Goal: Information Seeking & Learning: Learn about a topic

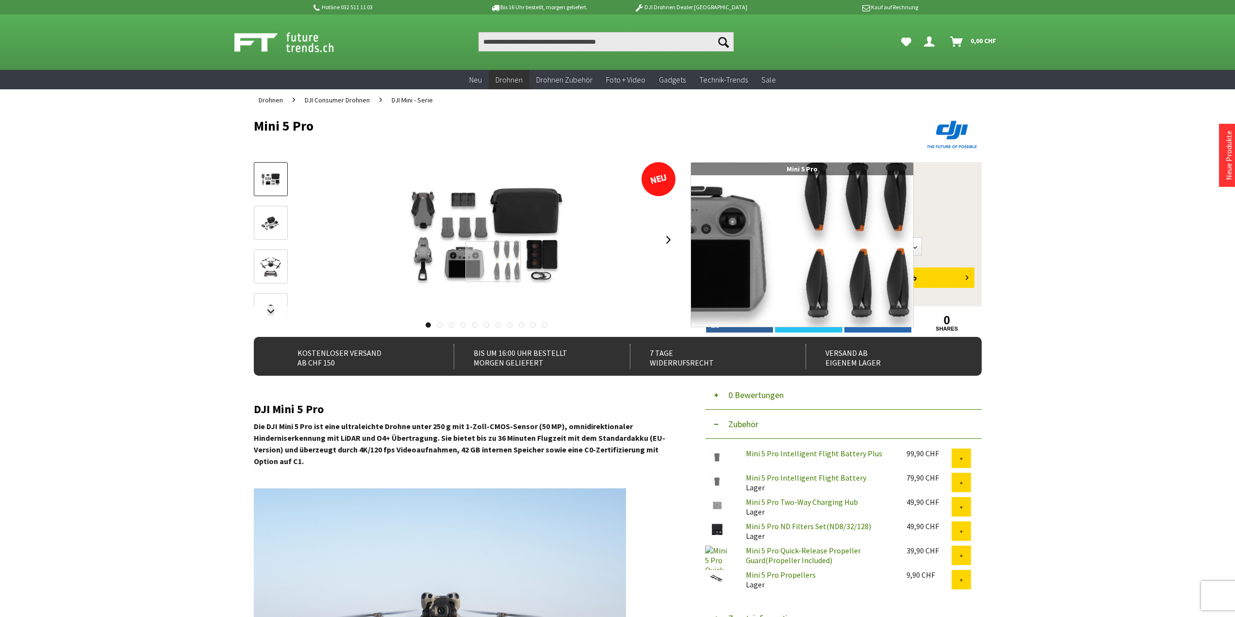
click at [493, 261] on div at bounding box center [493, 261] width 56 height 41
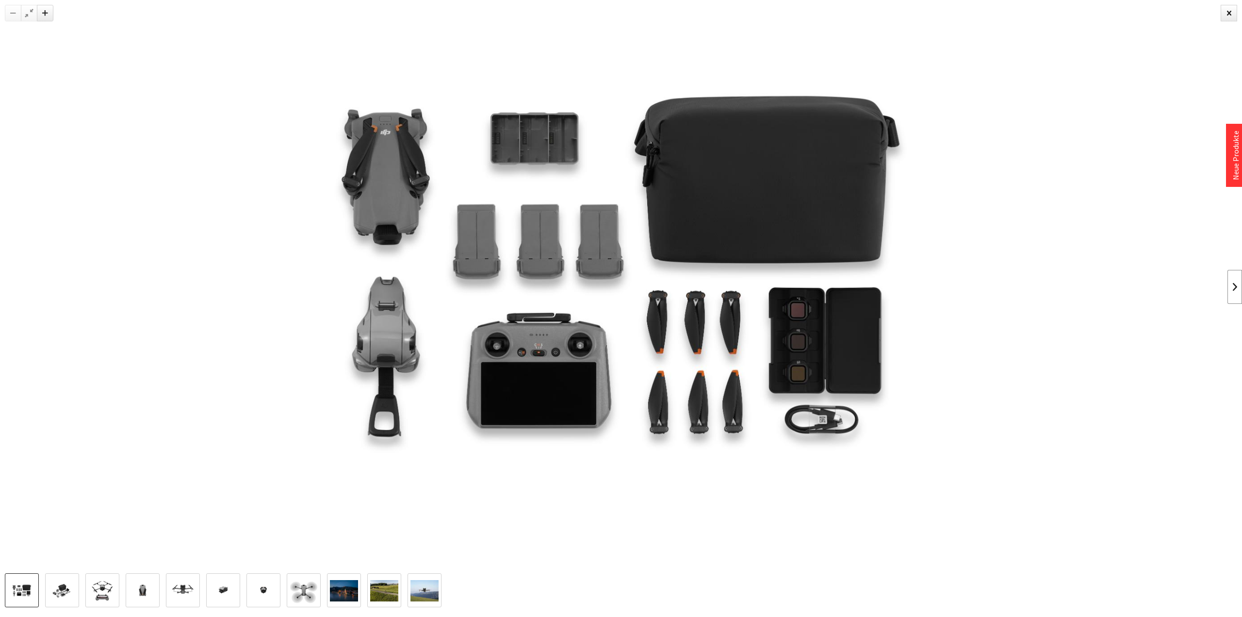
click at [1234, 289] on link at bounding box center [1234, 287] width 15 height 34
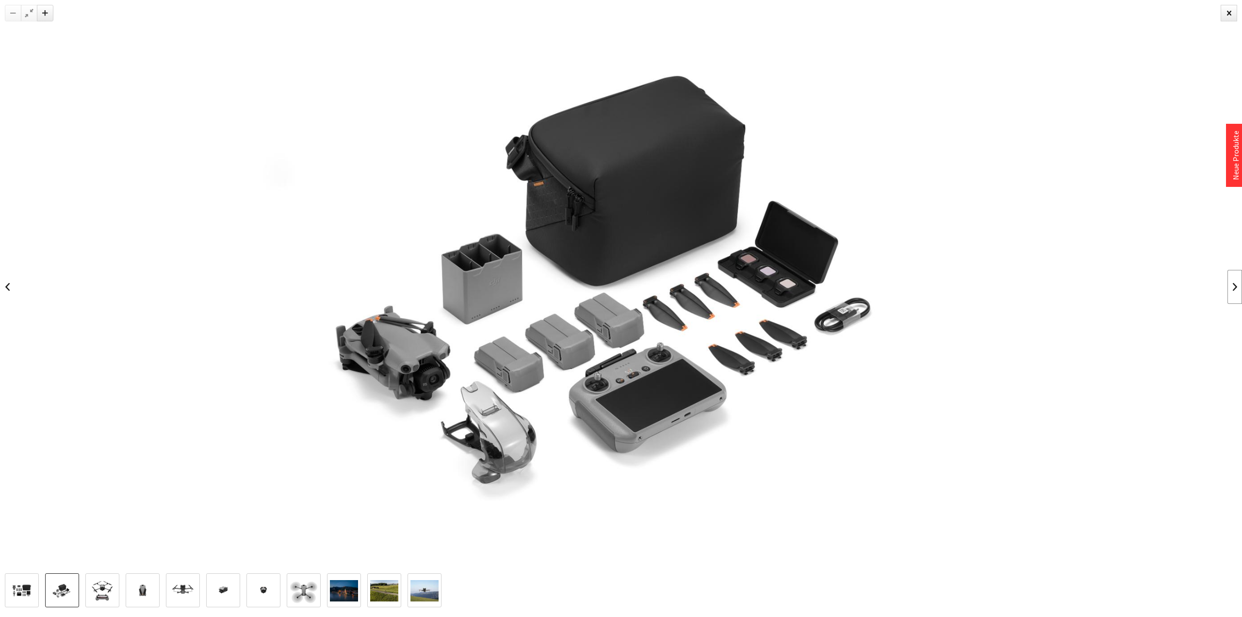
click at [1234, 289] on link at bounding box center [1234, 287] width 15 height 34
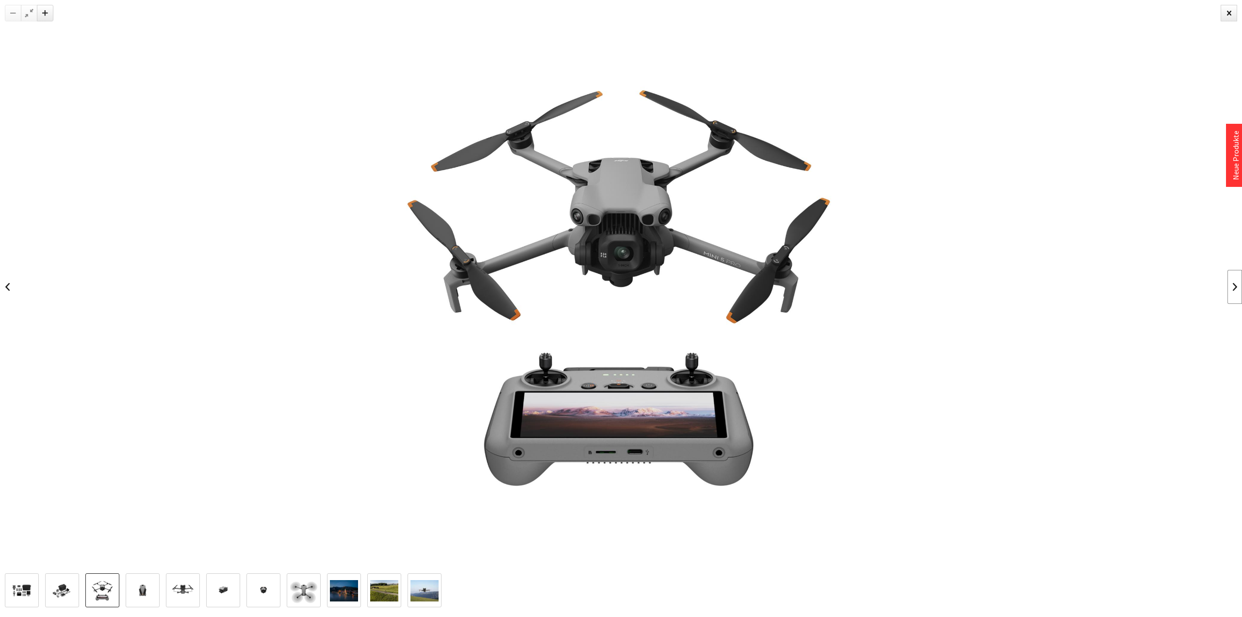
click at [1234, 289] on link at bounding box center [1234, 287] width 15 height 34
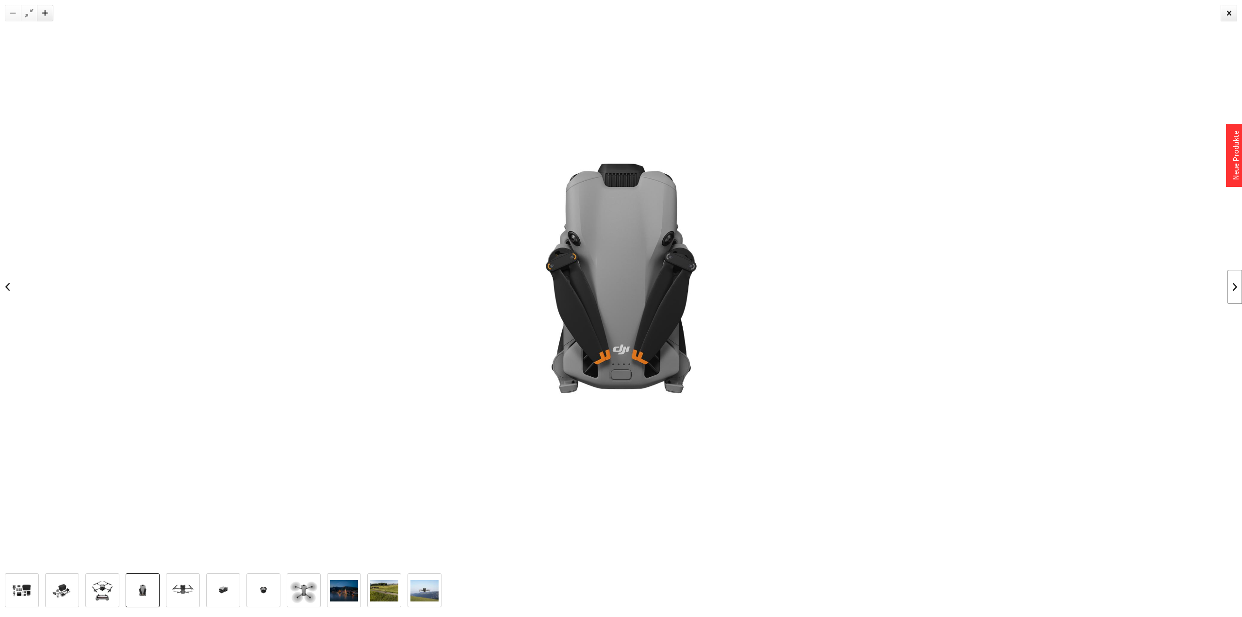
click at [1234, 289] on link at bounding box center [1234, 287] width 15 height 34
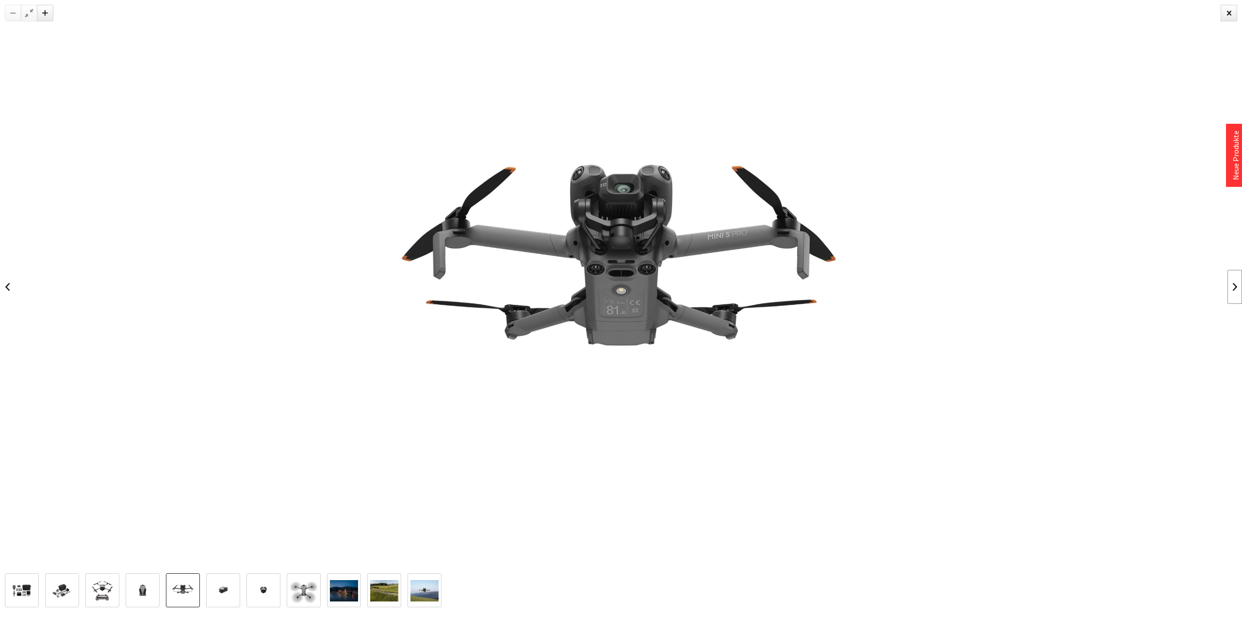
click at [1234, 289] on link at bounding box center [1234, 287] width 15 height 34
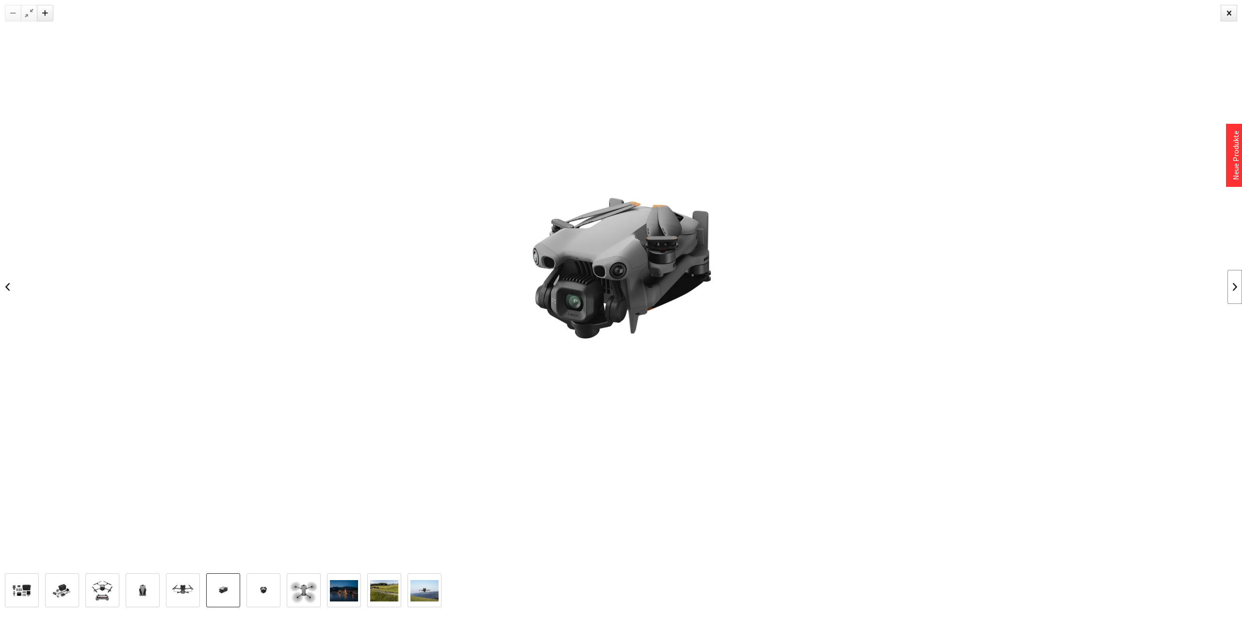
click at [1234, 289] on link at bounding box center [1234, 287] width 15 height 34
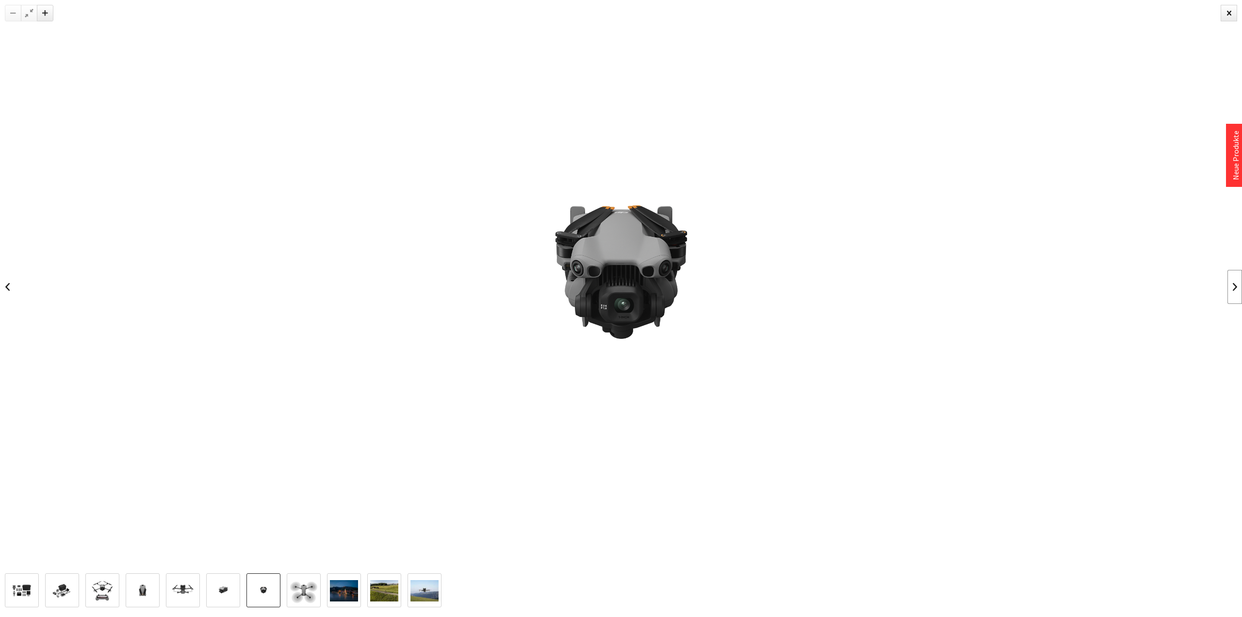
click at [1234, 289] on link at bounding box center [1234, 287] width 15 height 34
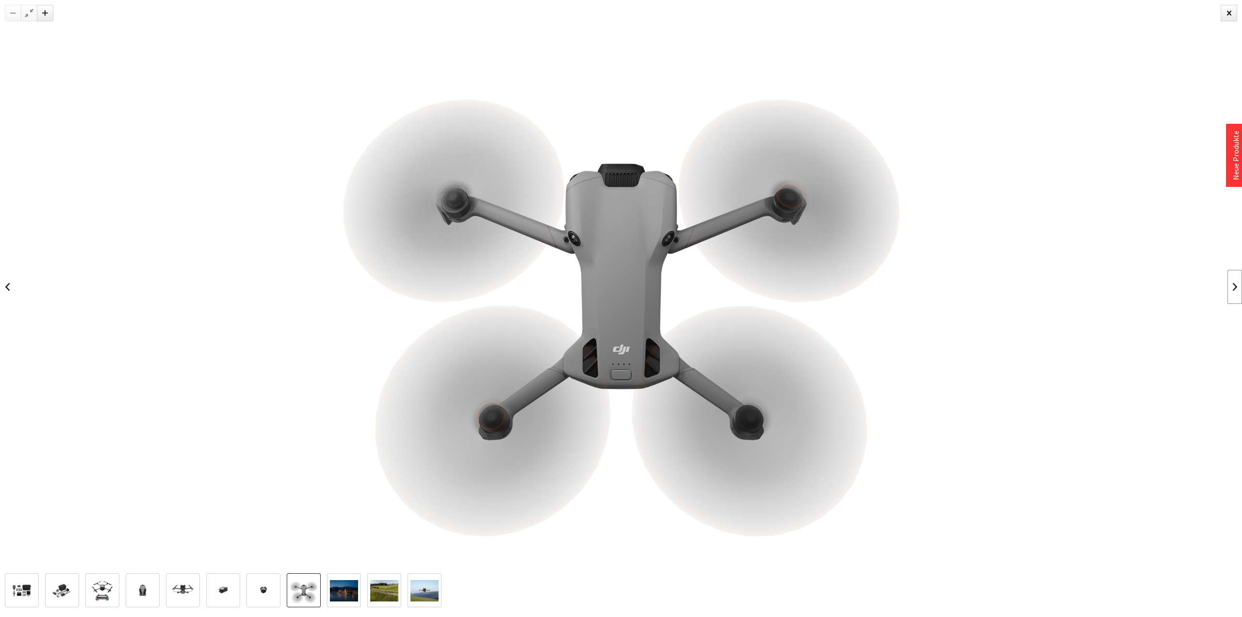
click at [1234, 289] on link at bounding box center [1234, 287] width 15 height 34
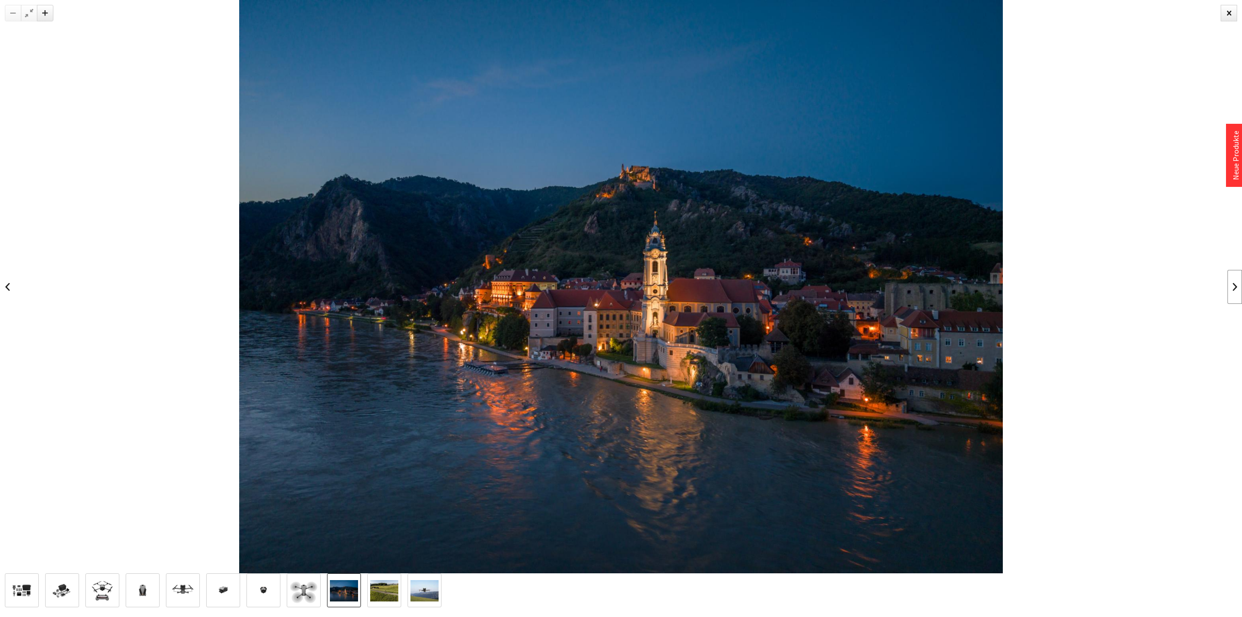
click at [1234, 289] on link at bounding box center [1234, 287] width 15 height 34
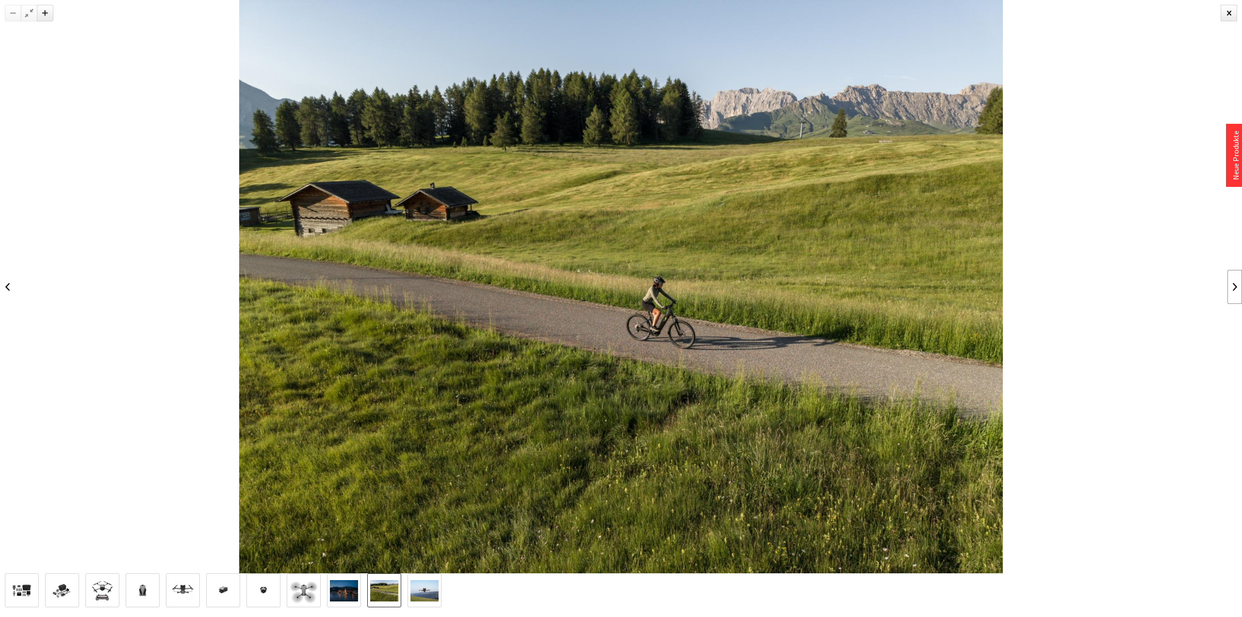
click at [1234, 289] on link at bounding box center [1234, 287] width 15 height 34
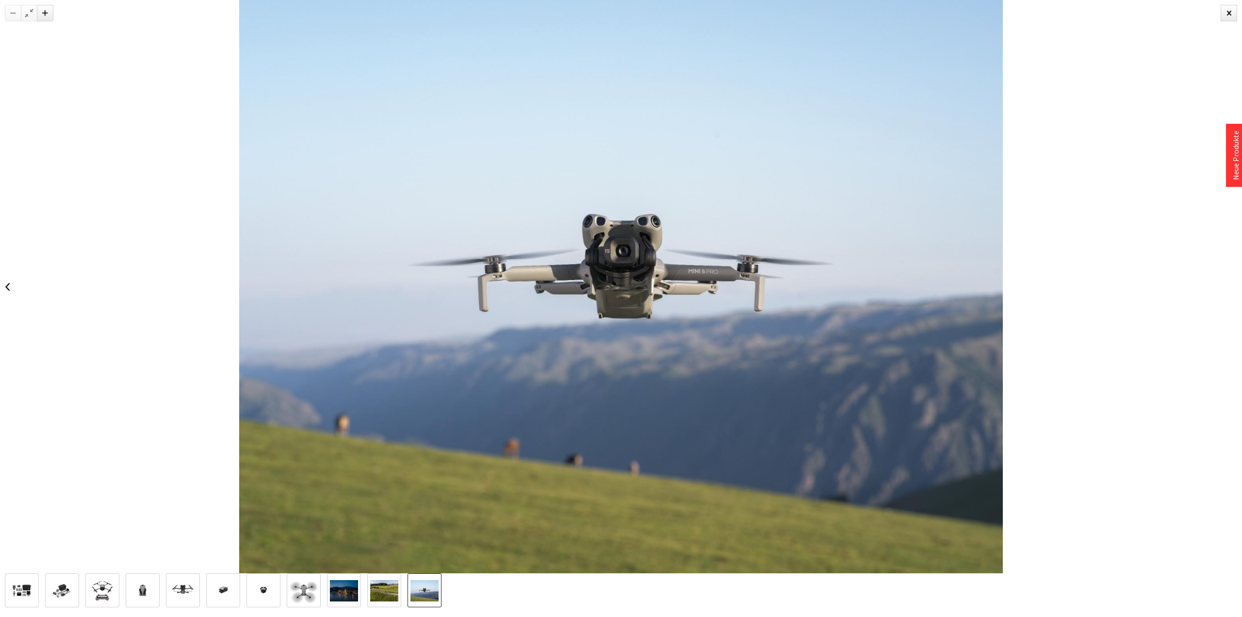
click at [1234, 289] on div at bounding box center [621, 286] width 1242 height 573
click at [1232, 16] on div at bounding box center [1229, 13] width 16 height 16
